Goal: Information Seeking & Learning: Understand process/instructions

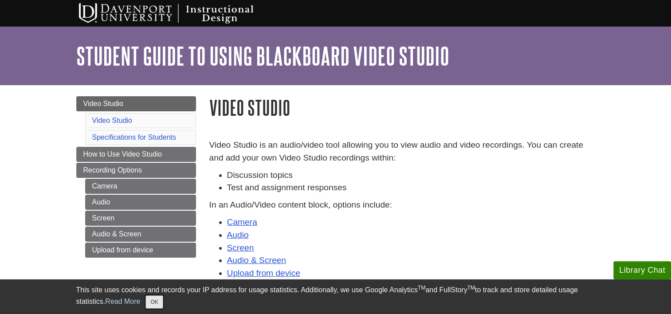
click at [153, 301] on button "OK" at bounding box center [153, 301] width 17 height 13
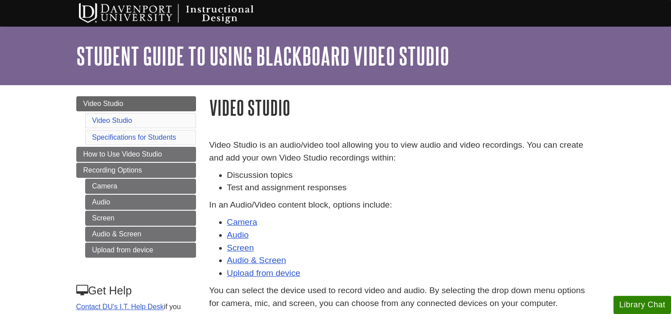
scroll to position [44, 0]
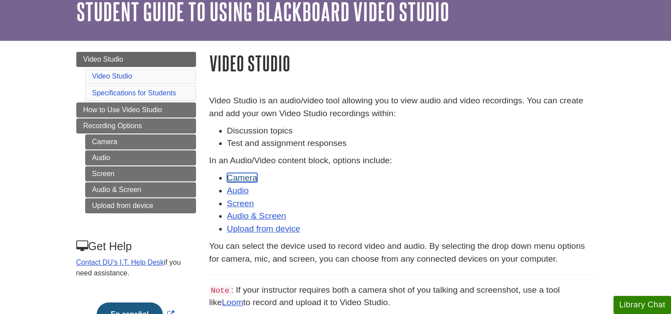
click at [249, 178] on link "Camera" at bounding box center [242, 177] width 30 height 9
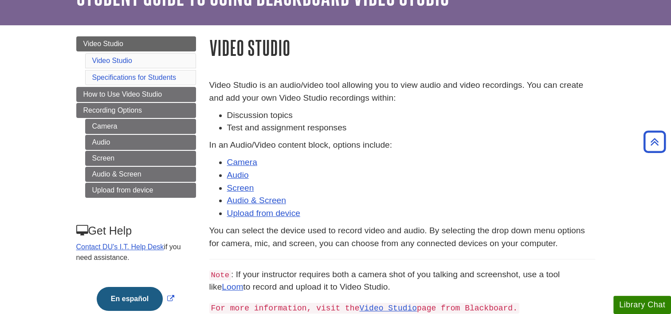
scroll to position [0, 0]
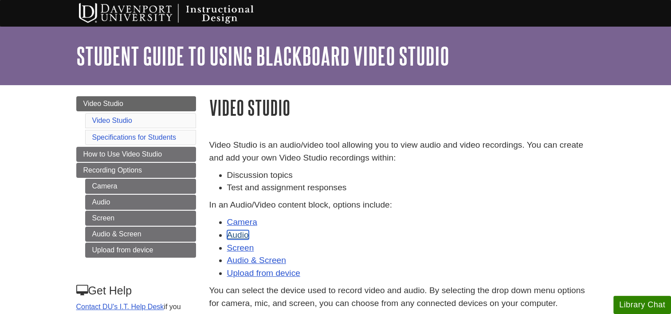
click at [239, 235] on link "Audio" at bounding box center [238, 234] width 22 height 9
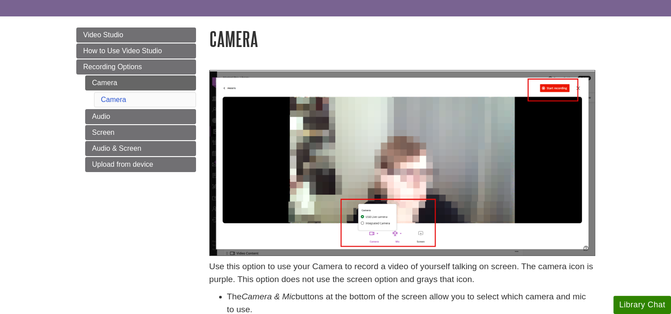
scroll to position [89, 0]
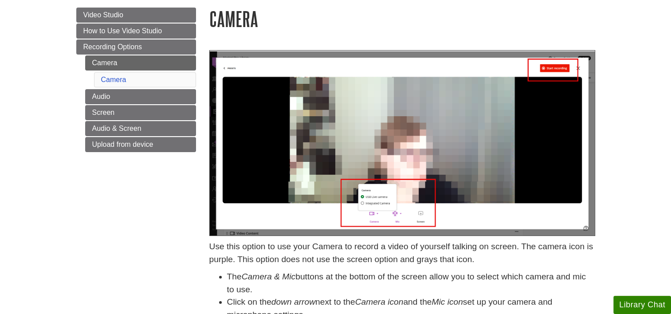
drag, startPoint x: 296, startPoint y: 157, endPoint x: 304, endPoint y: 149, distance: 11.6
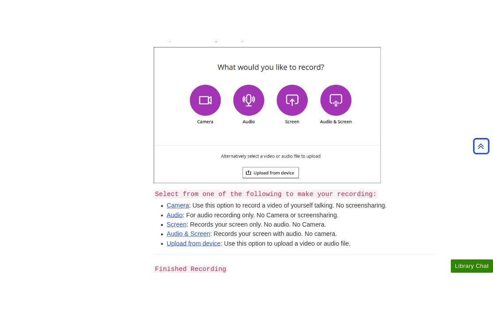
scroll to position [355, 0]
